Goal: Information Seeking & Learning: Learn about a topic

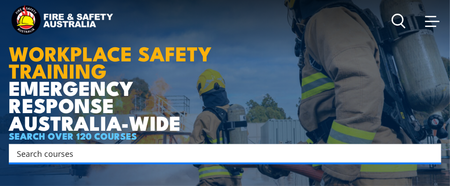
click at [432, 19] on span at bounding box center [432, 21] width 14 height 10
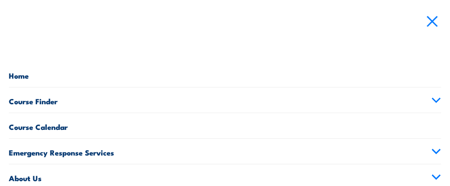
click at [28, 104] on link "Course Finder" at bounding box center [225, 99] width 432 height 25
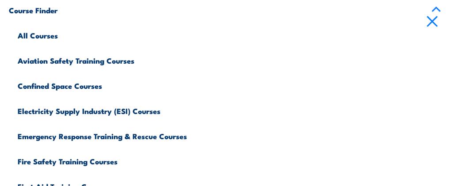
scroll to position [93, 0]
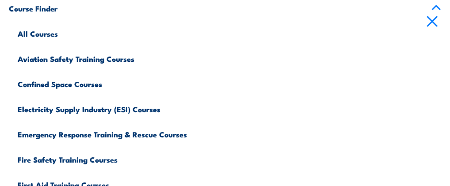
click at [122, 129] on link "Emergency Response Training & Rescue Courses" at bounding box center [229, 133] width 423 height 25
click at [133, 133] on link "Emergency Response Training & Rescue Courses" at bounding box center [229, 133] width 423 height 25
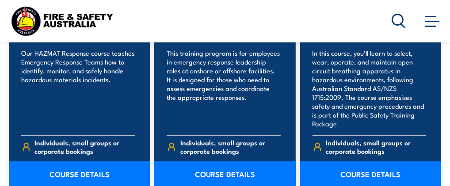
scroll to position [1172, 0]
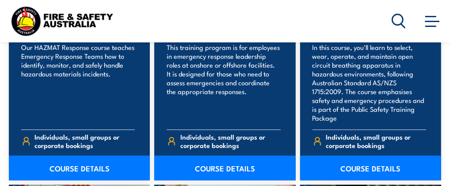
click at [82, 169] on link "COURSE DETAILS" at bounding box center [79, 168] width 141 height 25
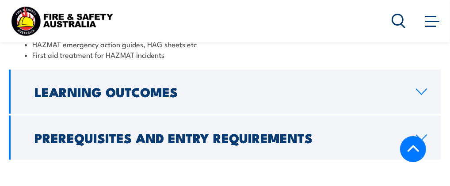
scroll to position [923, 0]
